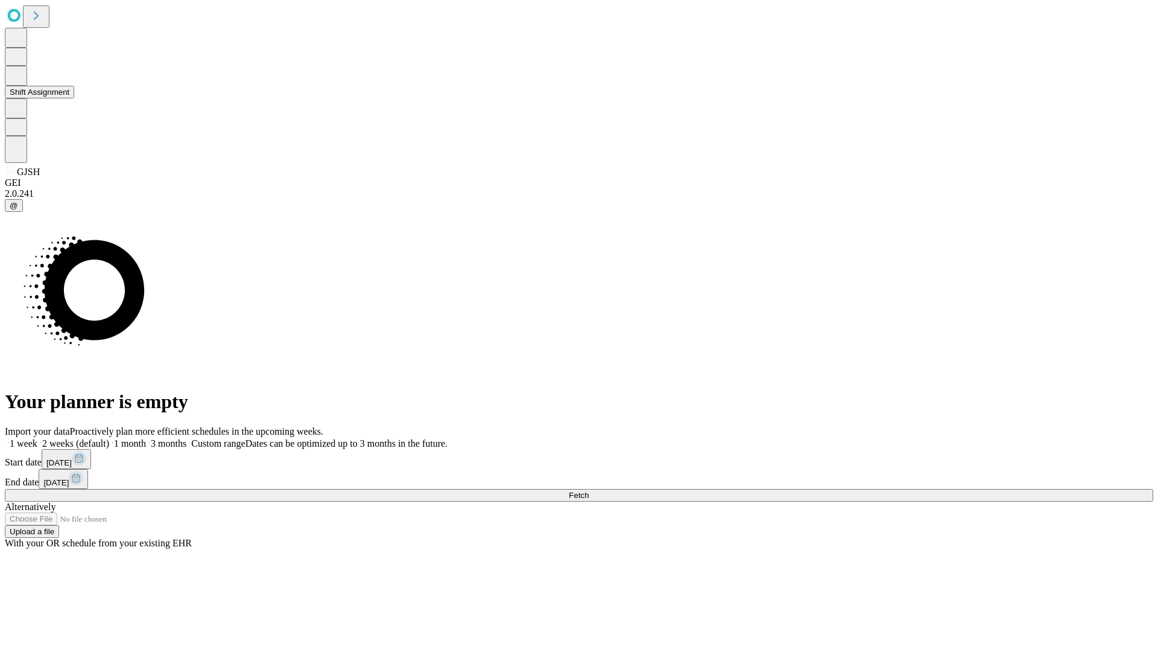
click at [74, 98] on button "Shift Assignment" at bounding box center [39, 92] width 69 height 13
